Goal: Task Accomplishment & Management: Manage account settings

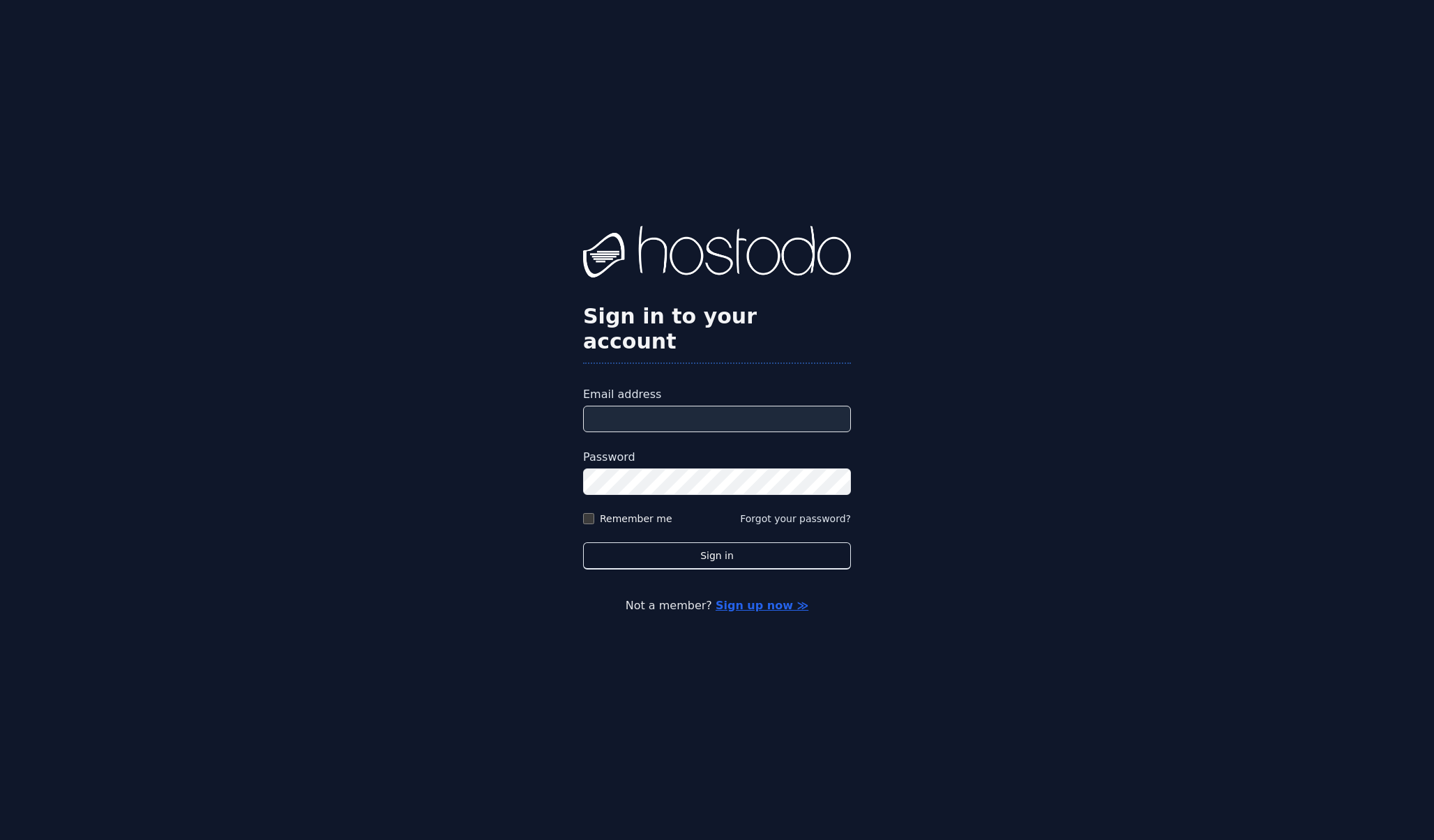
type input "**********"
click at [621, 511] on label "Remember me" at bounding box center [636, 518] width 72 height 14
click at [701, 542] on button "Sign in" at bounding box center [717, 556] width 268 height 27
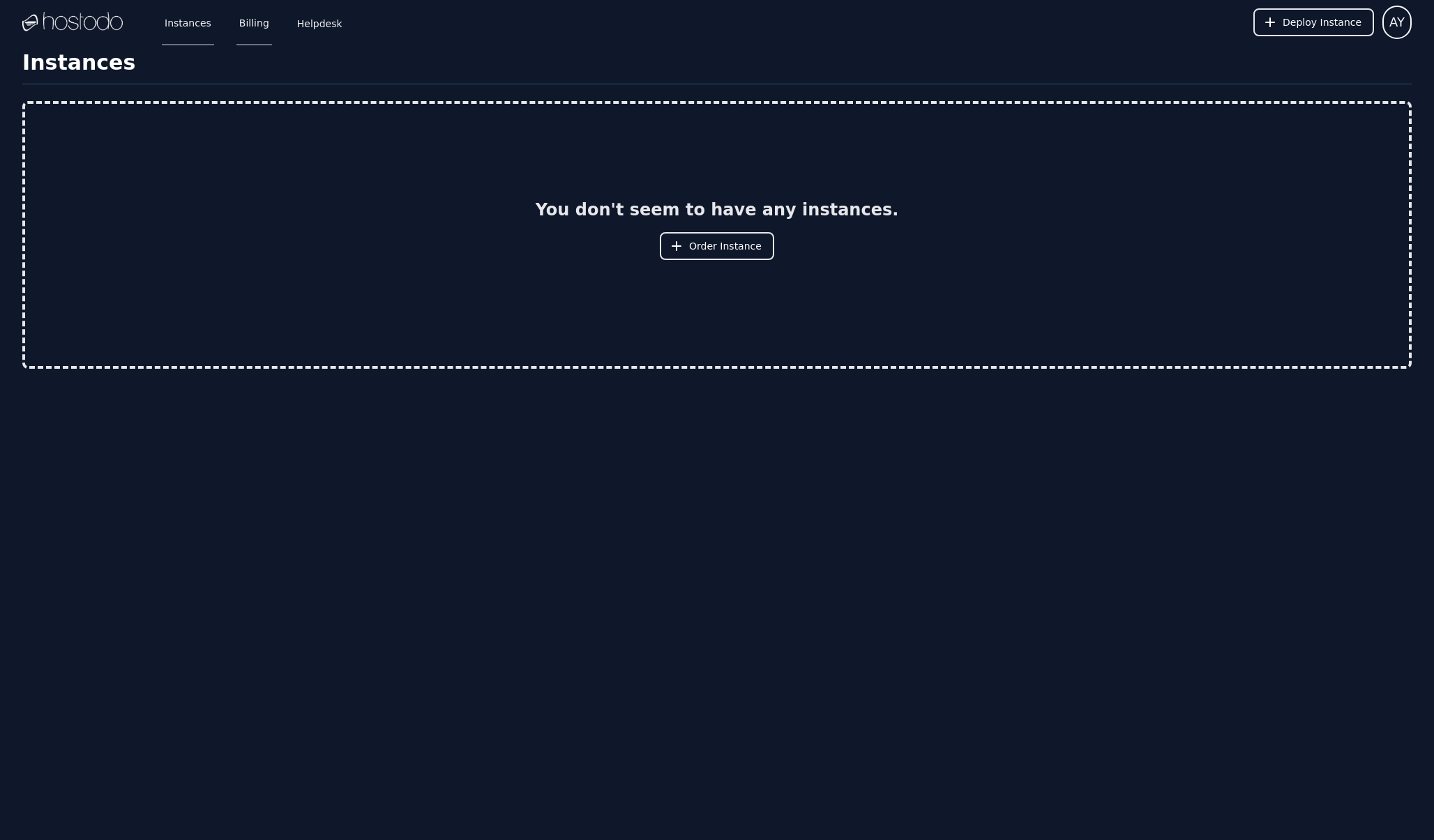
click at [251, 19] on link "Billing" at bounding box center [254, 22] width 35 height 46
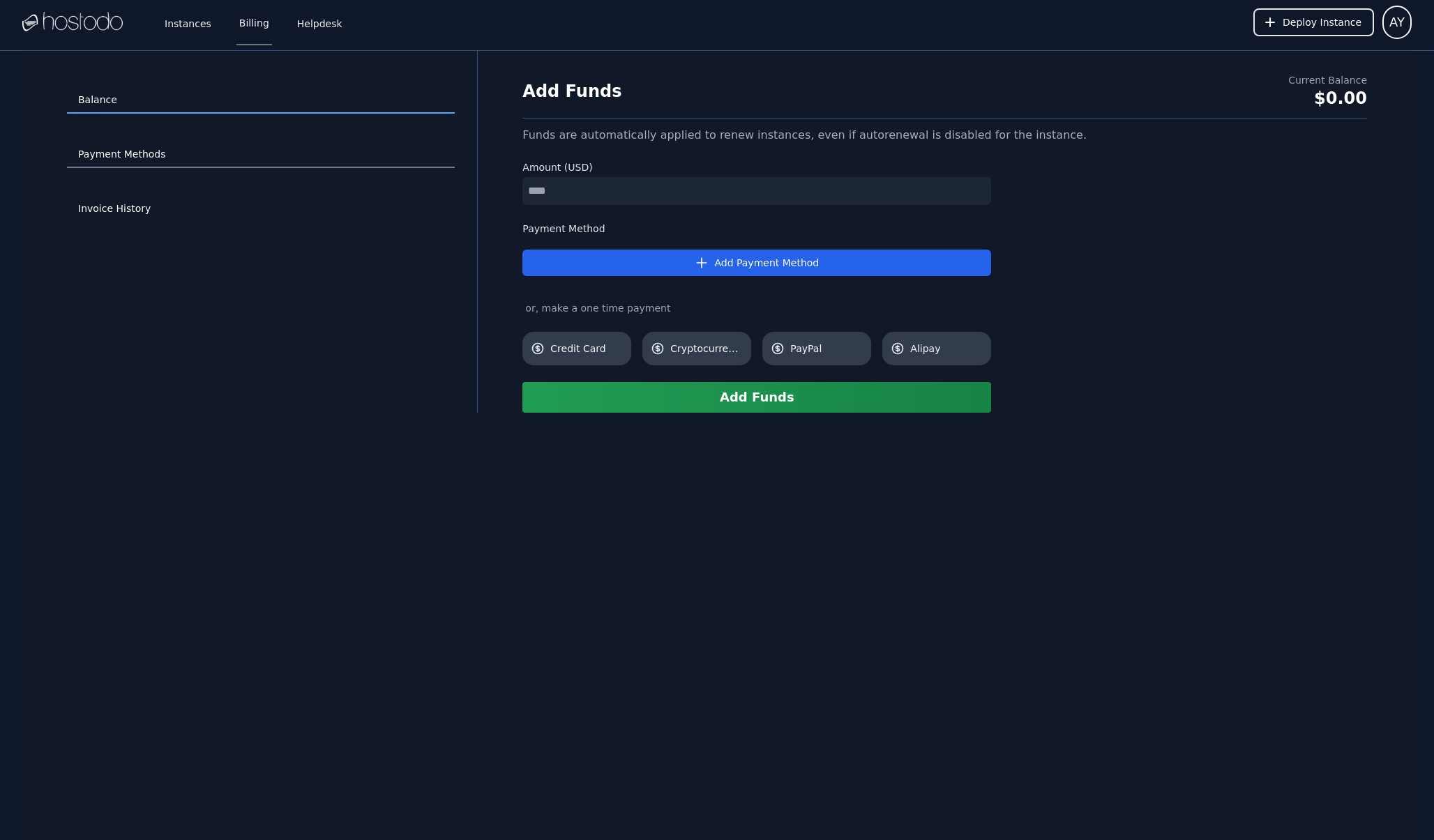
click at [168, 156] on link "Payment Methods" at bounding box center [261, 155] width 388 height 26
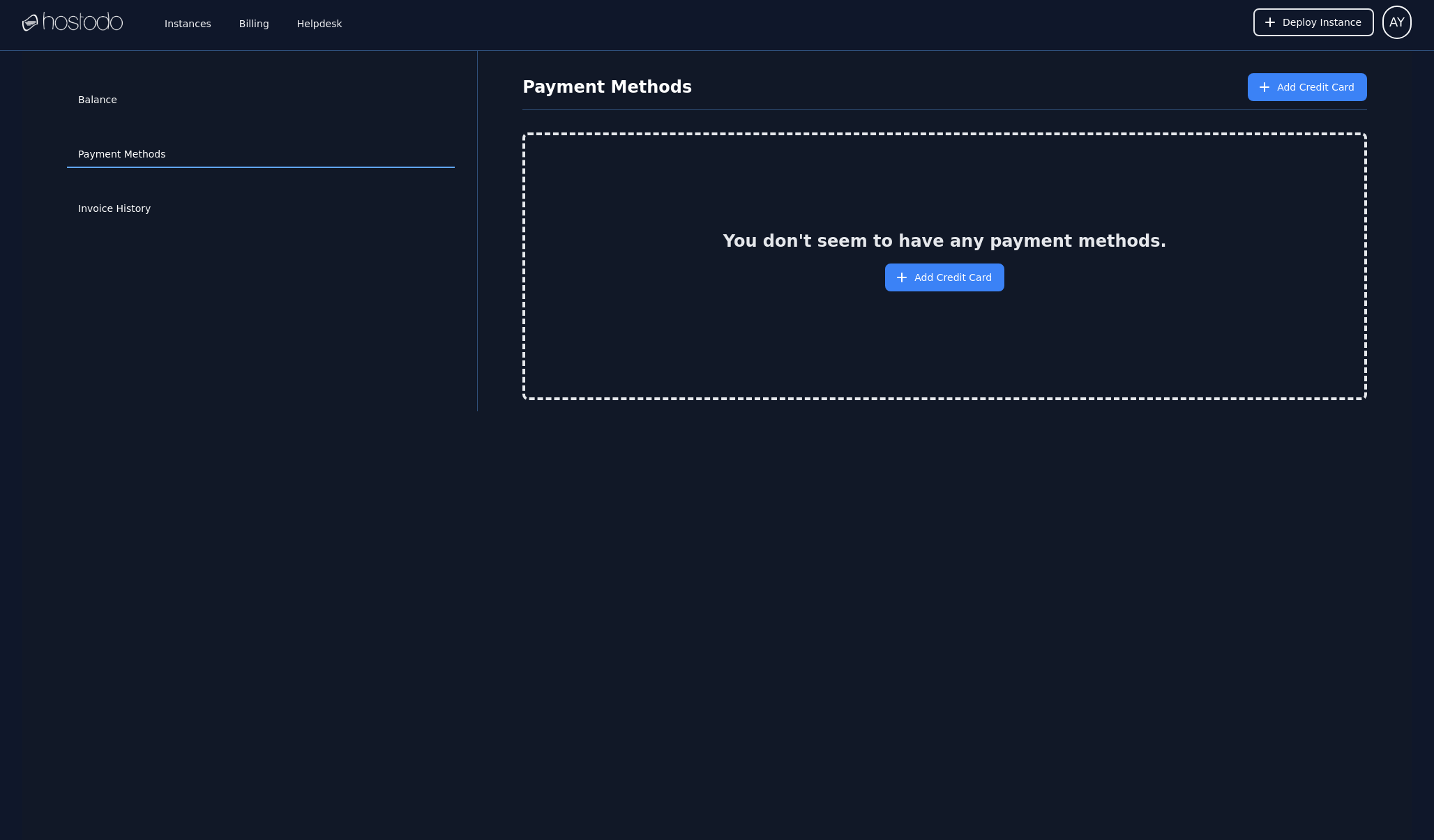
click at [133, 193] on div "Invoice History" at bounding box center [261, 209] width 388 height 55
click at [133, 215] on link "Invoice History" at bounding box center [261, 209] width 388 height 26
